Goal: Check status: Check status

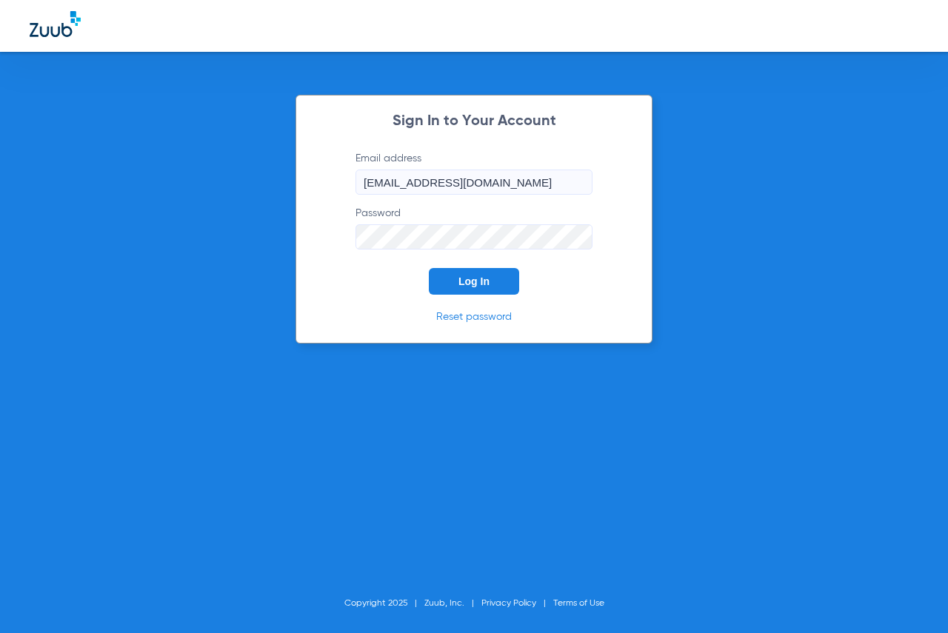
click at [469, 273] on button "Log In" at bounding box center [474, 281] width 90 height 27
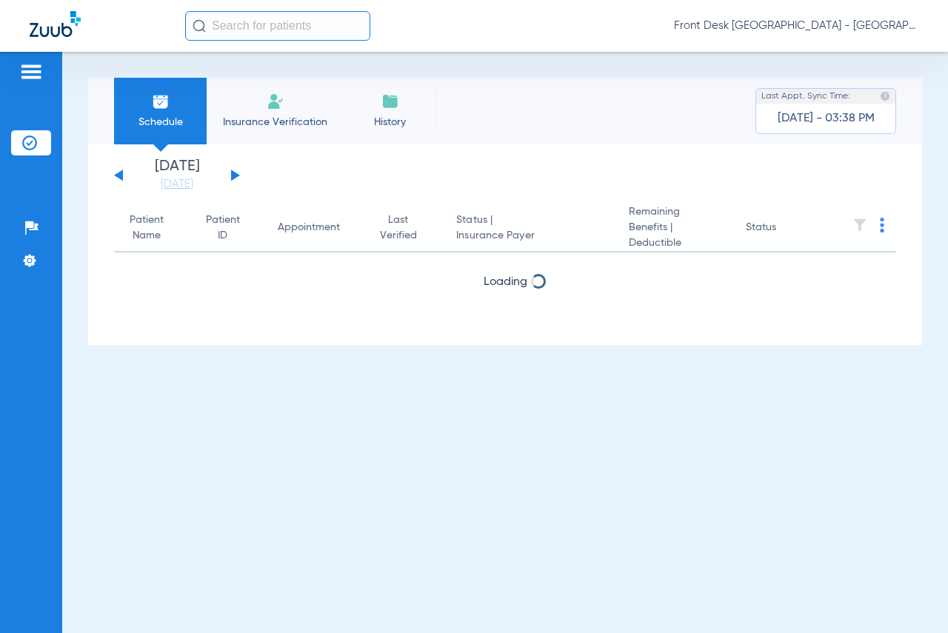
click at [310, 32] on input "text" at bounding box center [277, 26] width 185 height 30
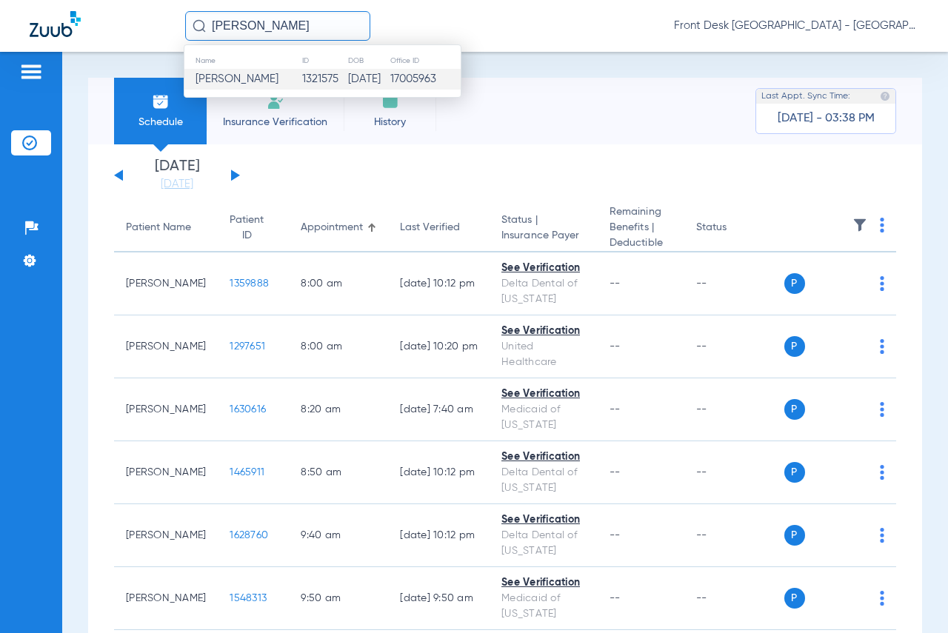
type input "[PERSON_NAME]"
click at [347, 81] on td "[DATE]" at bounding box center [368, 79] width 42 height 21
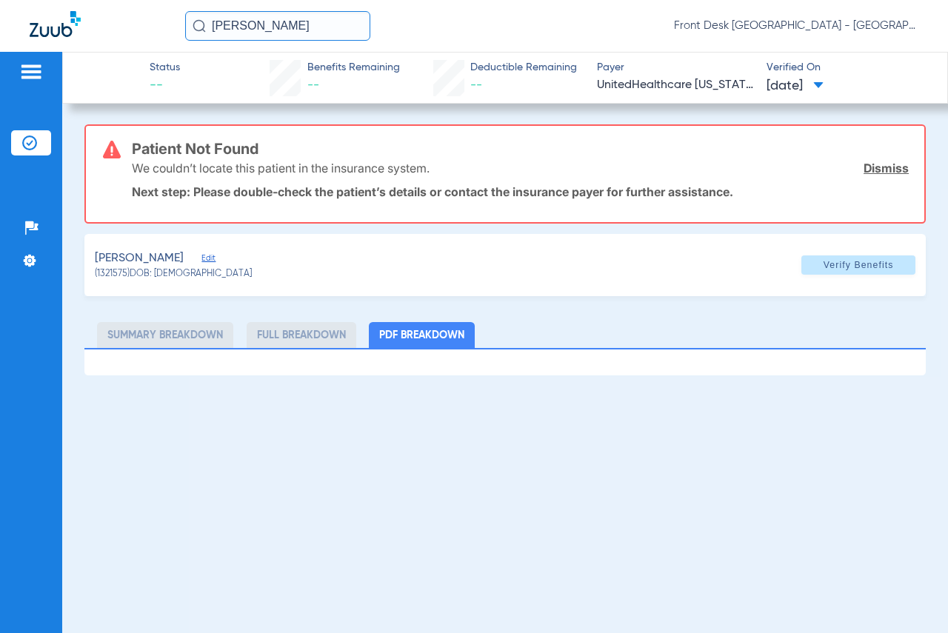
click at [882, 170] on link "Dismiss" at bounding box center [886, 168] width 45 height 15
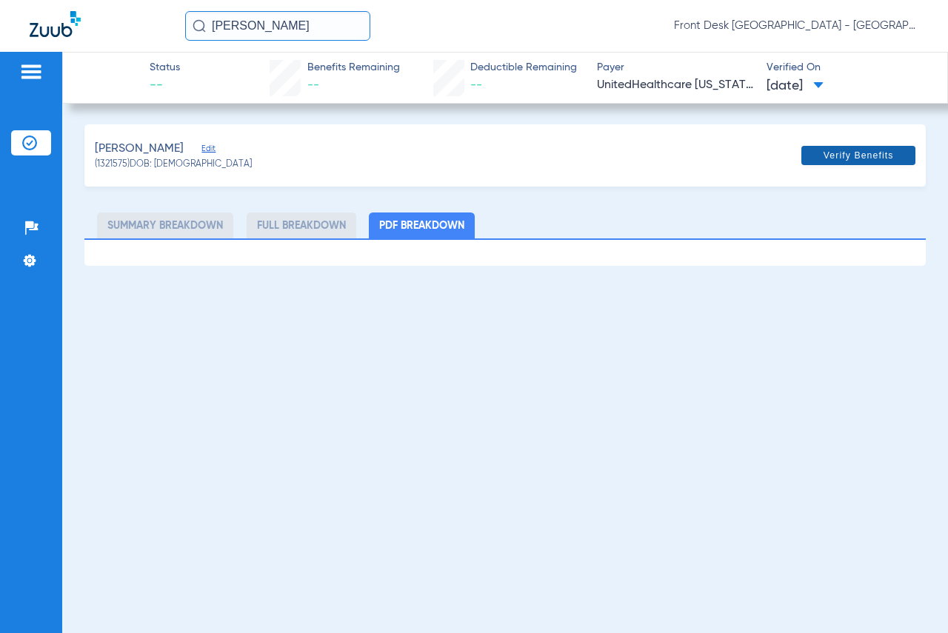
click at [841, 156] on span "Verify Benefits" at bounding box center [859, 156] width 70 height 12
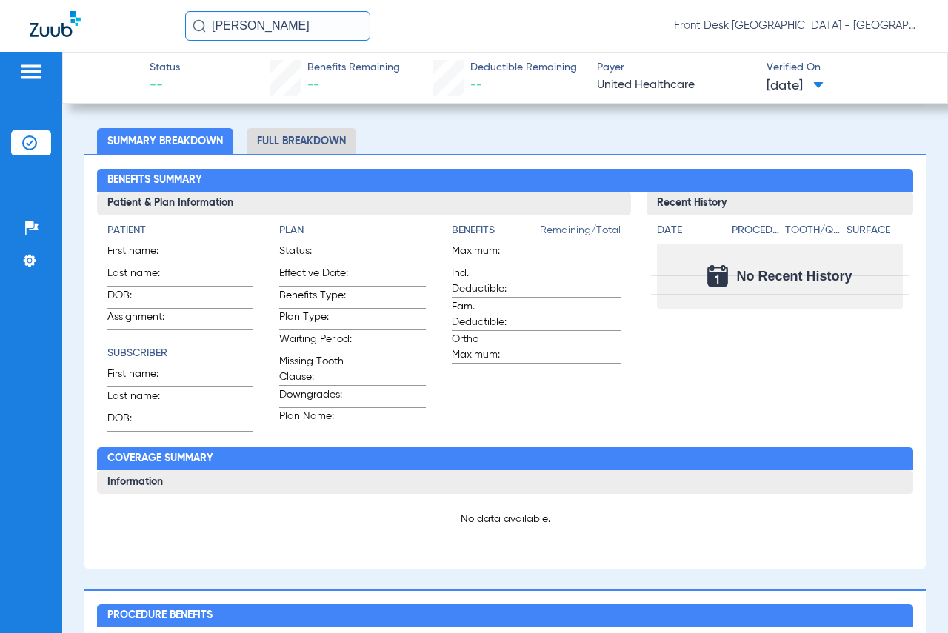
scroll to position [68, 0]
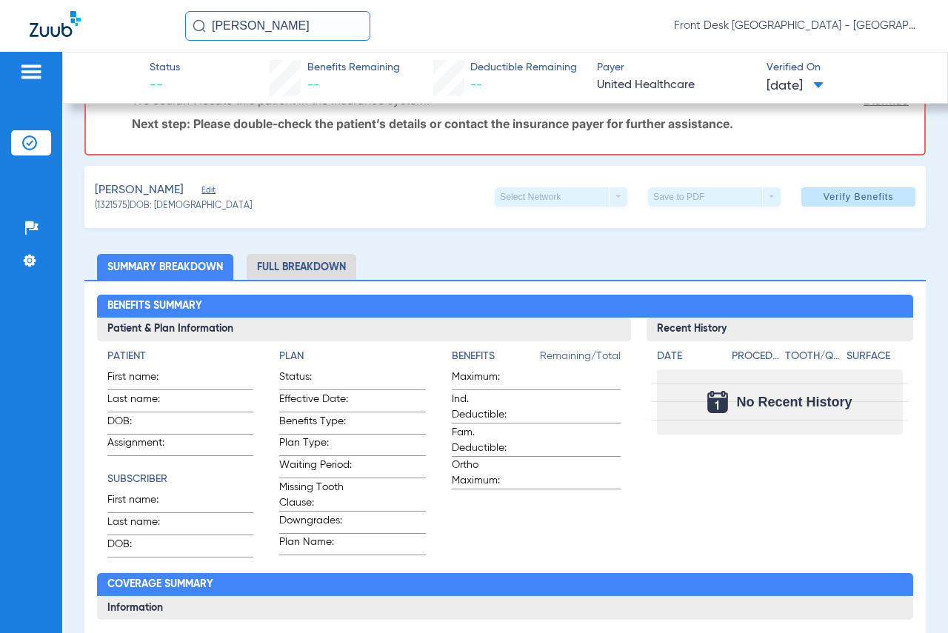
click at [278, 266] on li "Full Breakdown" at bounding box center [302, 267] width 110 height 26
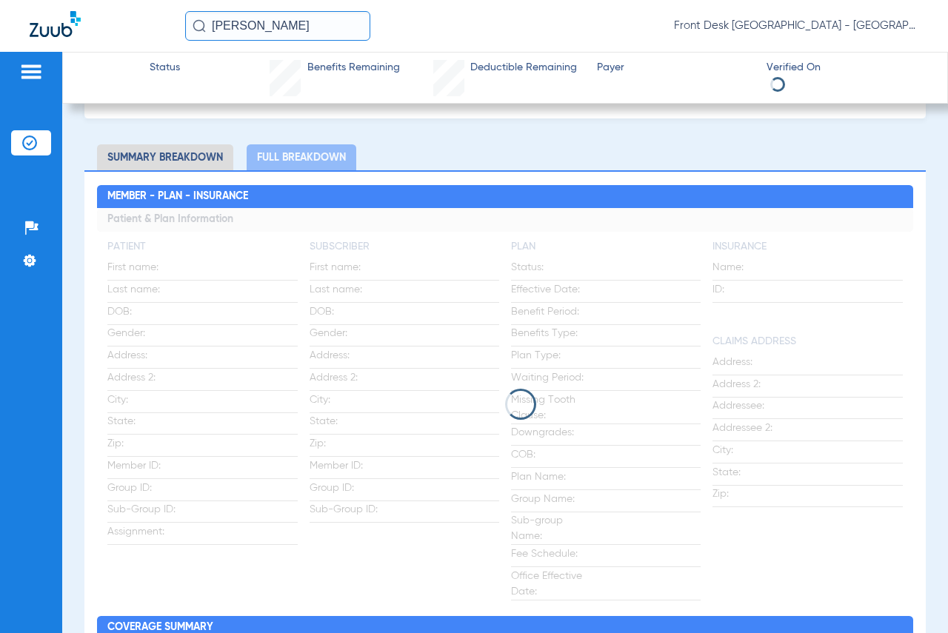
scroll to position [0, 0]
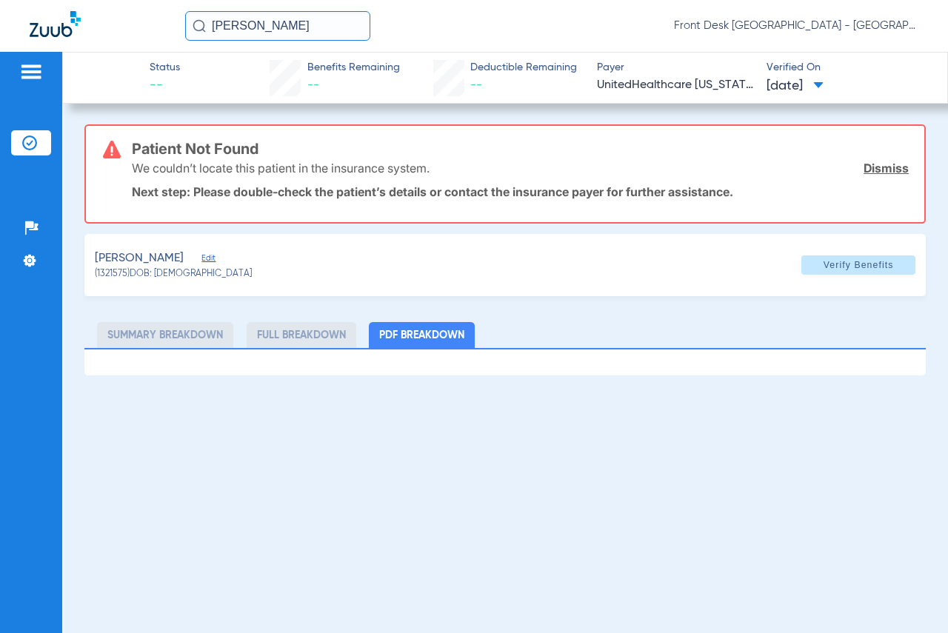
click at [514, 110] on div "Status -- Benefits Remaining -- Deductible Remaining -- Payer UnitedHealthcare …" at bounding box center [505, 342] width 886 height 581
